Goal: Task Accomplishment & Management: Manage account settings

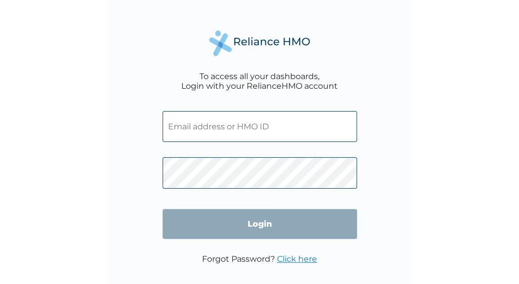
click at [292, 134] on input "text" at bounding box center [260, 126] width 195 height 31
type input "c"
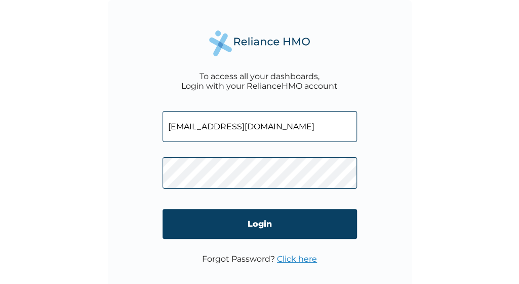
type input "okechukwu@systemspecs.com.ng"
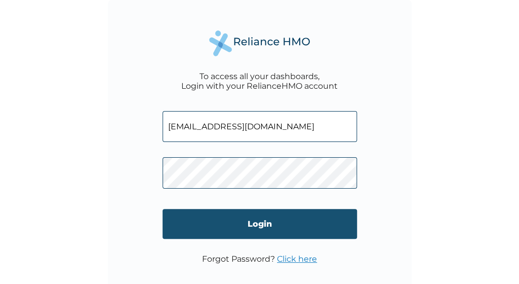
click at [277, 231] on input "Login" at bounding box center [260, 224] width 195 height 30
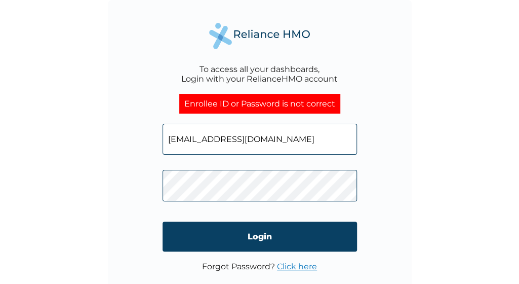
click at [277, 216] on form "okechukwu@systemspecs.com.ng Login" at bounding box center [260, 187] width 195 height 148
click at [314, 144] on input "okechukwu@systemspecs.com.ng" at bounding box center [260, 139] width 195 height 31
type input "o"
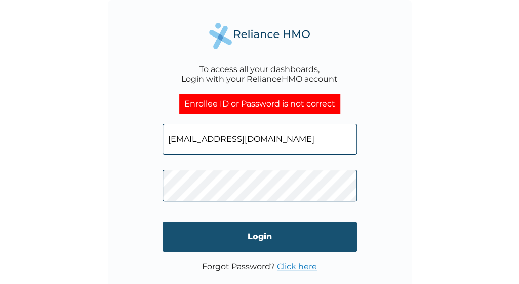
type input "chibuzor9990@gmail.com"
click at [284, 243] on input "Login" at bounding box center [260, 236] width 195 height 30
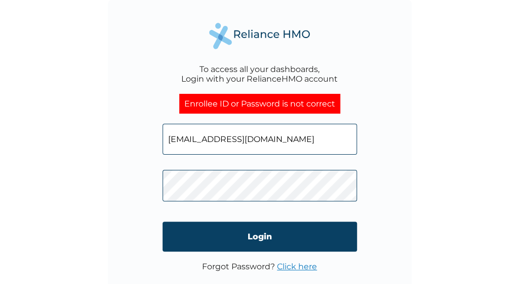
click at [114, 171] on div "To access all your dashboards, Login with your RelianceHMO account Enrollee ID …" at bounding box center [260, 152] width 304 height 304
click at [444, 172] on div "To access all your dashboards, Login with your RelianceHMO account Enrollee ID …" at bounding box center [259, 142] width 519 height 284
click at [262, 162] on span at bounding box center [260, 183] width 195 height 47
click at [290, 267] on link "Click here" at bounding box center [297, 266] width 40 height 10
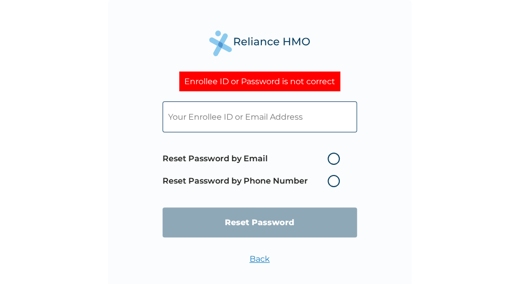
click at [333, 157] on label "Reset Password by Email" at bounding box center [254, 158] width 182 height 12
click at [330, 157] on input "Reset Password by Email" at bounding box center [322, 158] width 16 height 16
radio input "true"
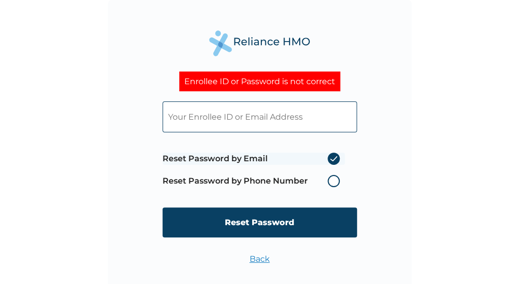
click at [267, 113] on input "text" at bounding box center [260, 116] width 195 height 31
type input "chibuzor9990@gmail.com"
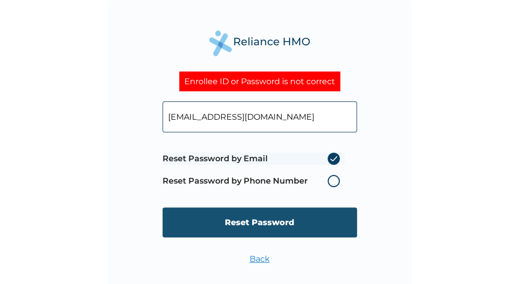
click at [279, 224] on input "Reset Password" at bounding box center [260, 222] width 195 height 30
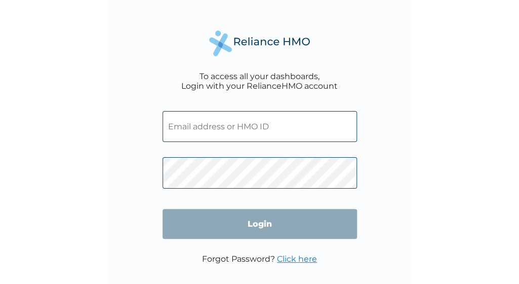
type input "chibuzor9990@gmail.com"
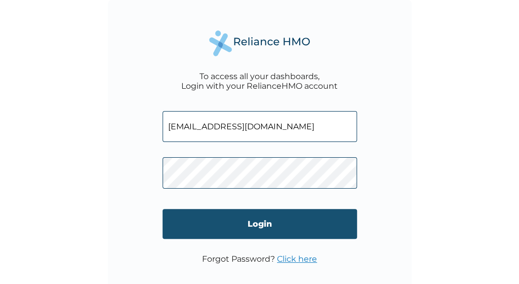
click at [245, 238] on input "Login" at bounding box center [260, 224] width 195 height 30
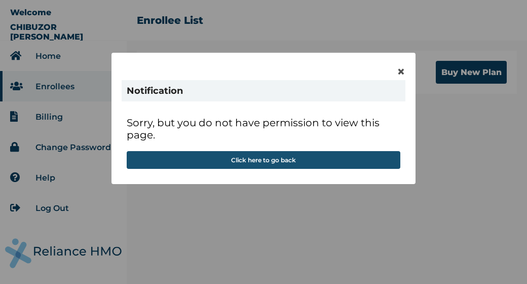
click at [233, 161] on button "Click here to go back" at bounding box center [264, 160] width 274 height 18
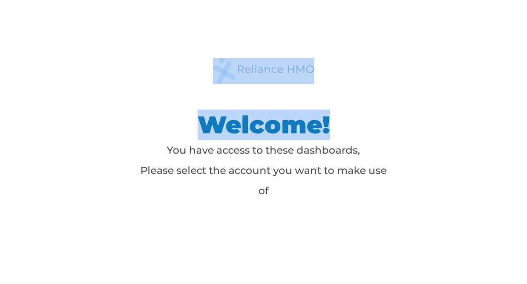
drag, startPoint x: 521, startPoint y: 28, endPoint x: 418, endPoint y: -19, distance: 112.4
click at [418, 0] on html "Welcome! You have access to these dashboards, Please select the account you wan…" at bounding box center [263, 142] width 527 height 284
click at [298, 129] on h1 "Welcome!" at bounding box center [263, 124] width 253 height 30
